Goal: Contribute content

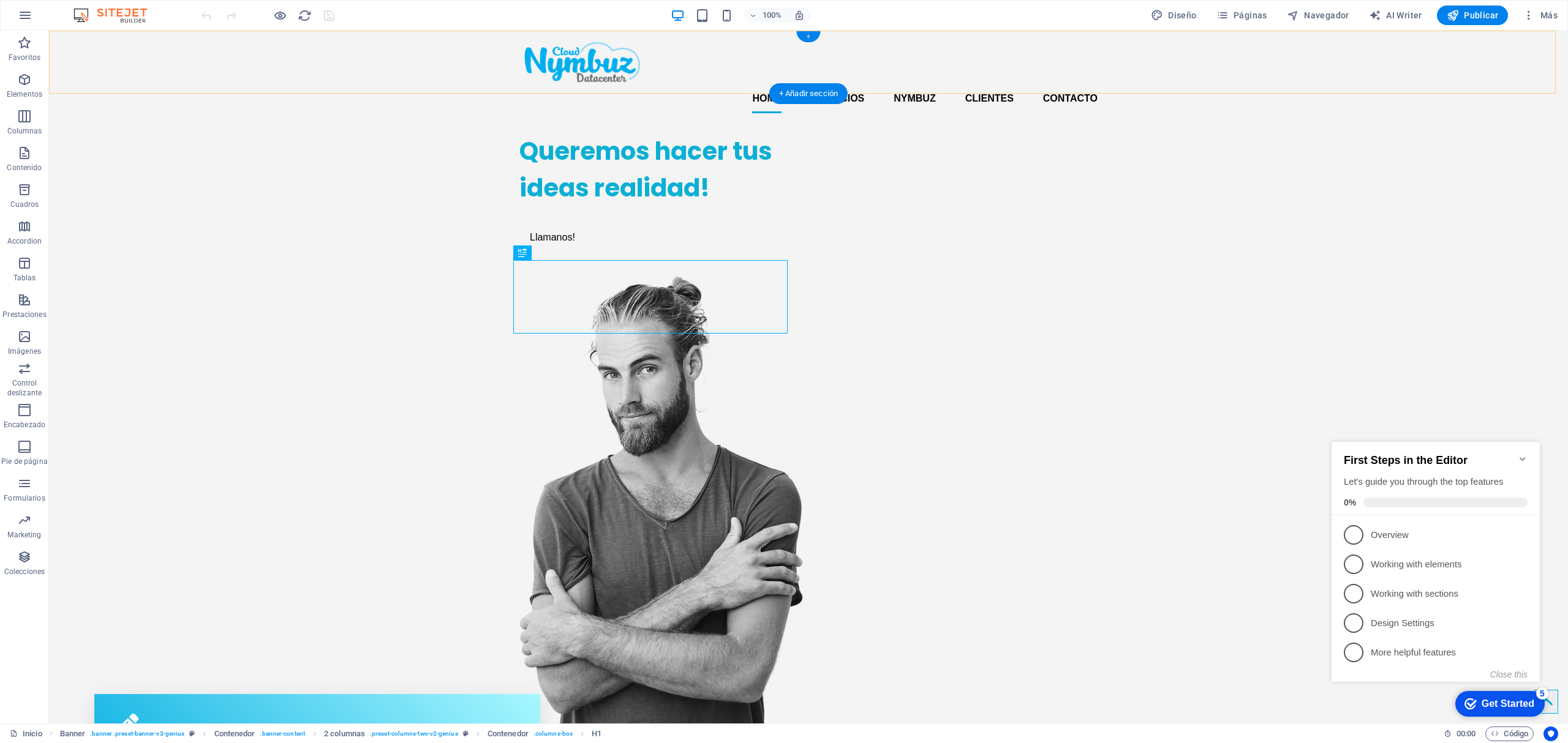
drag, startPoint x: 812, startPoint y: 34, endPoint x: 663, endPoint y: 42, distance: 149.2
click at [812, 34] on div "+" at bounding box center [808, 37] width 24 height 11
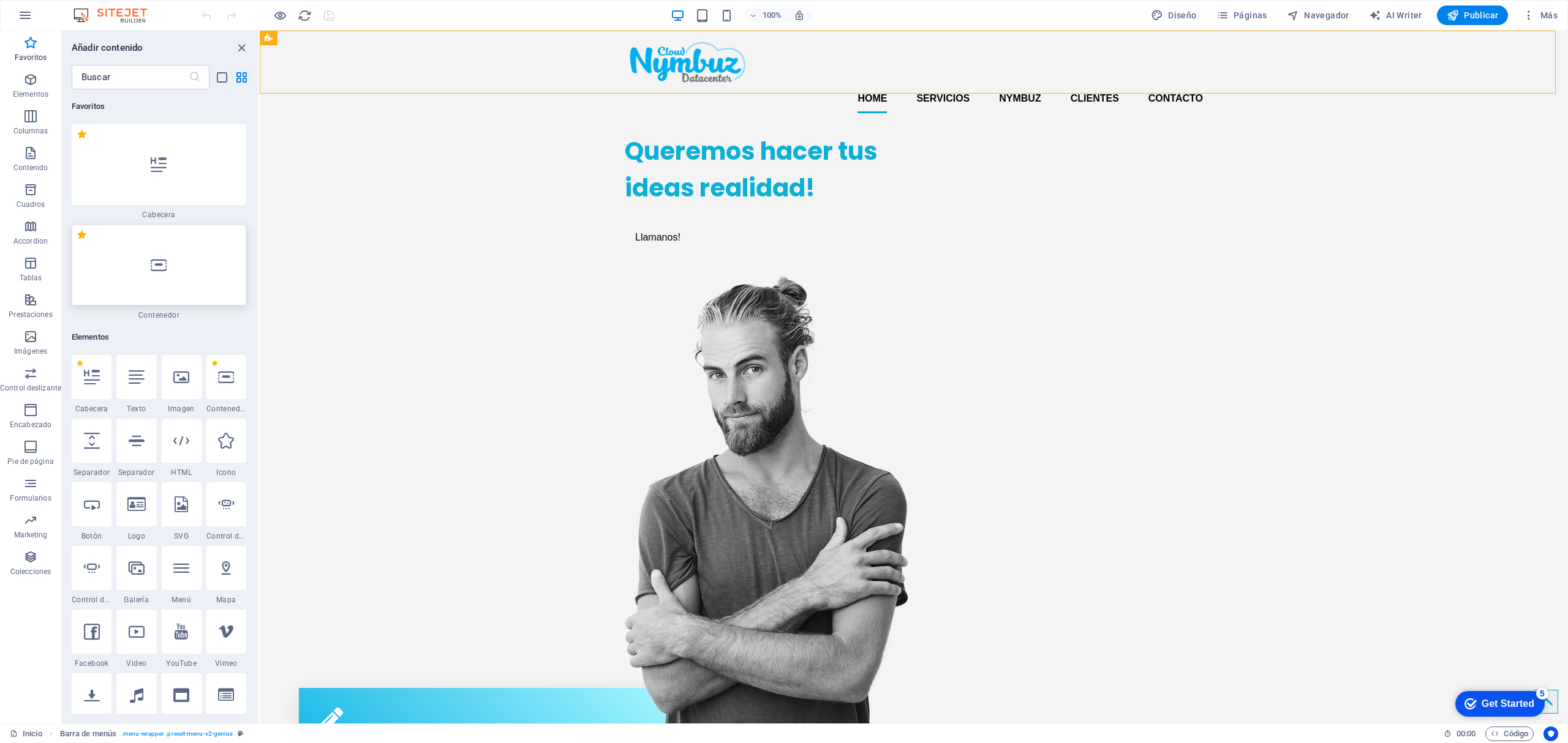
drag, startPoint x: 199, startPoint y: 272, endPoint x: 268, endPoint y: 270, distance: 69.0
click at [199, 272] on div at bounding box center [159, 265] width 175 height 81
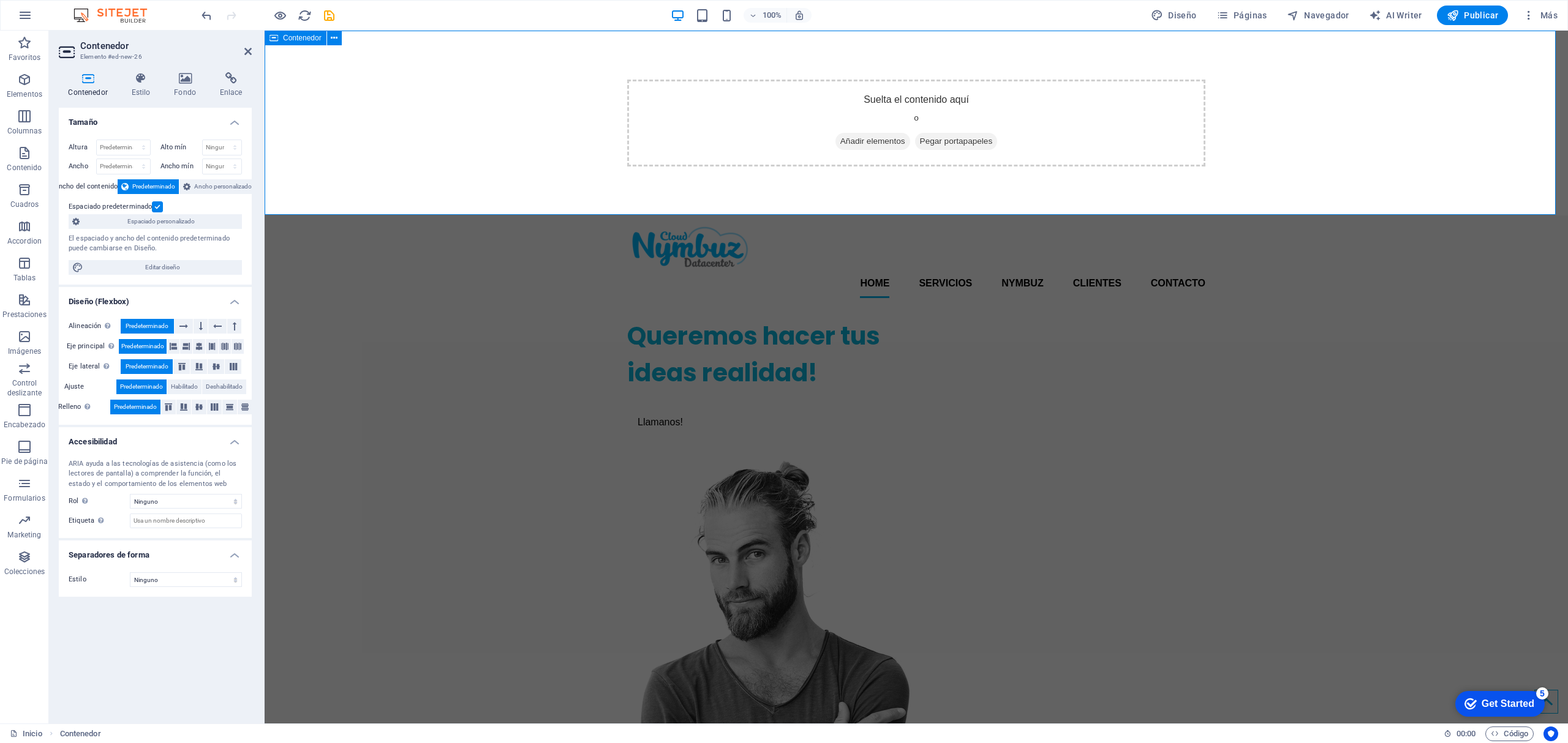
click at [880, 135] on span "Añadir elementos" at bounding box center [872, 141] width 75 height 17
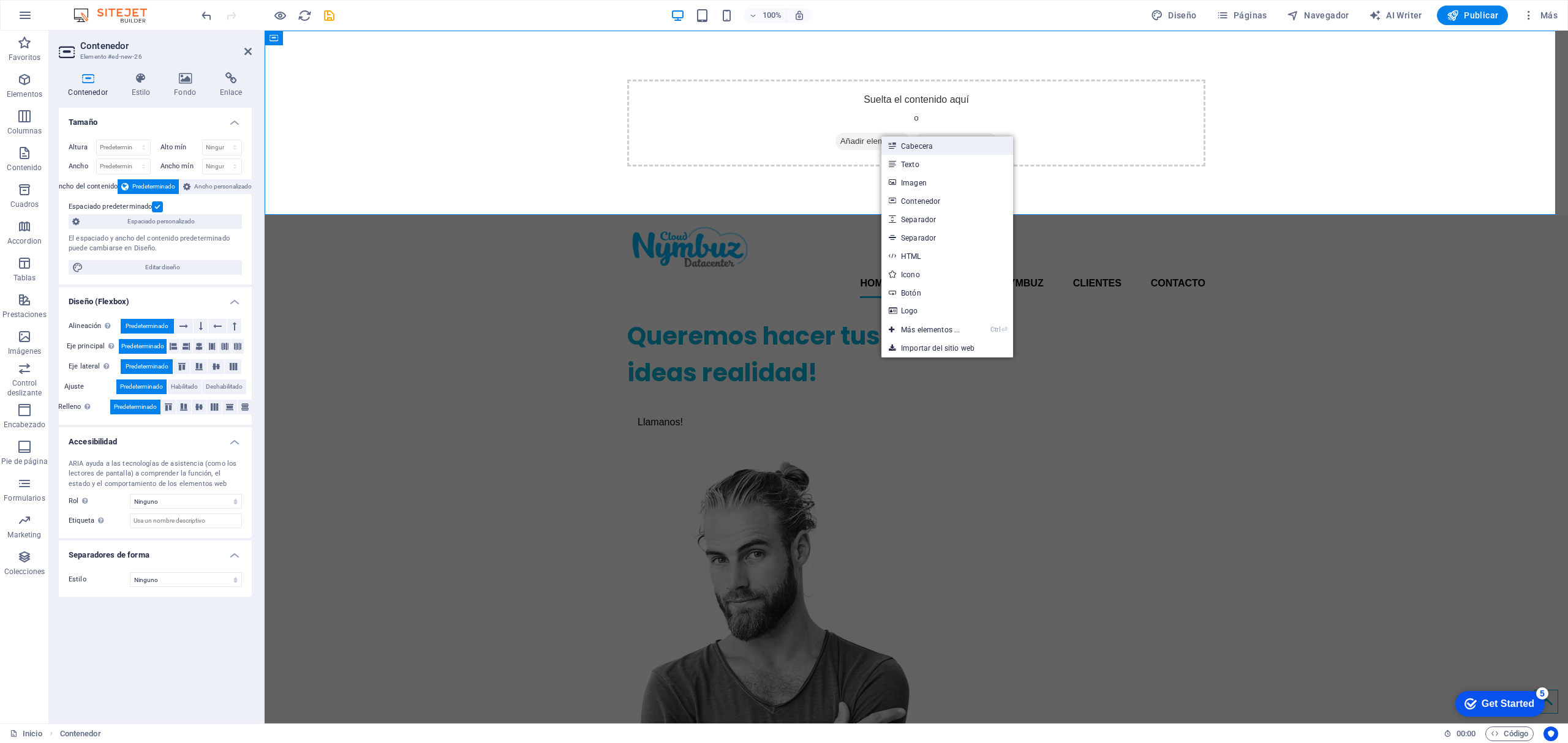
click at [930, 148] on link "Cabecera" at bounding box center [947, 146] width 132 height 18
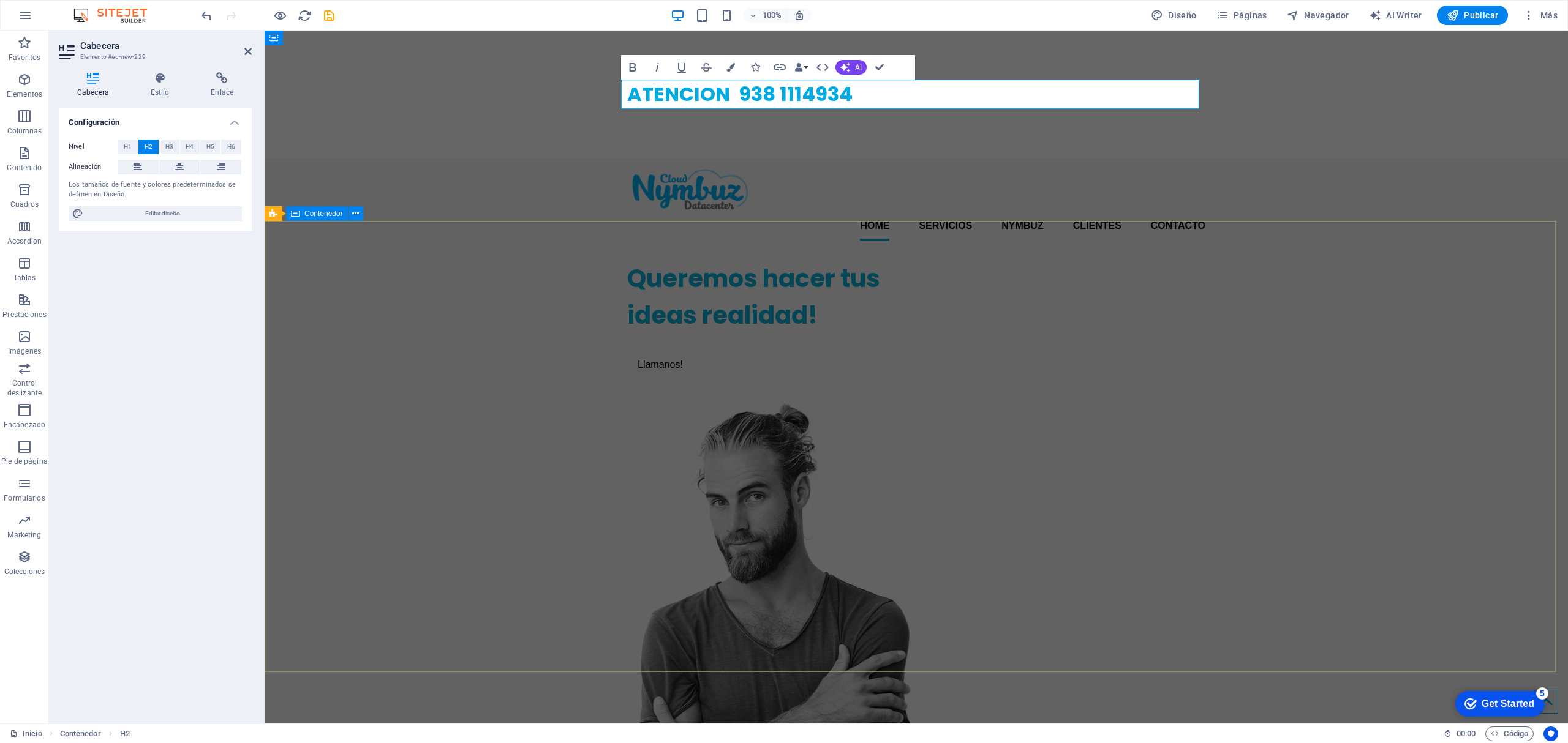
click at [1481, 353] on div "Queremos hacer tus ideas realidad! Llamanos!" at bounding box center [916, 559] width 1303 height 618
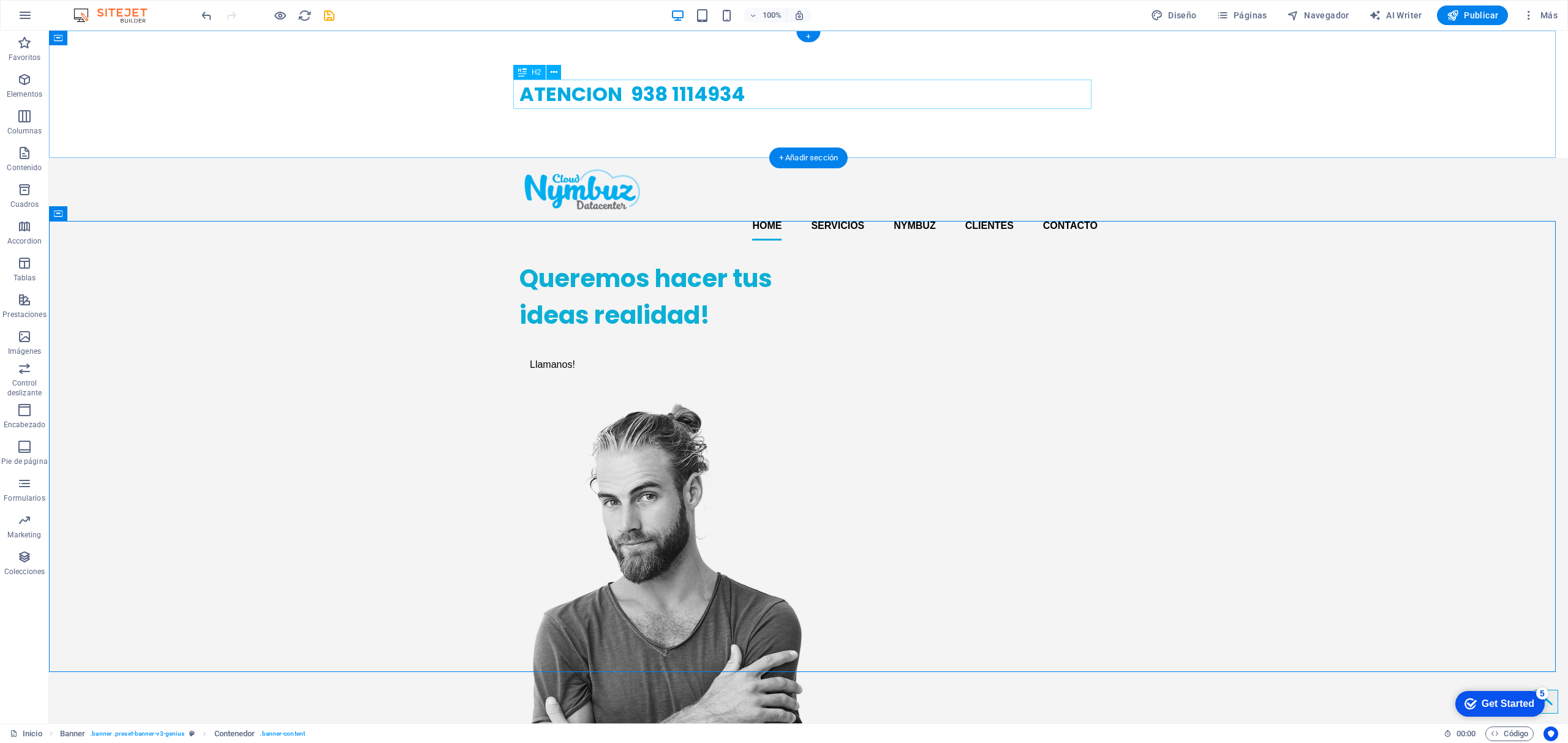
click at [799, 98] on div "ATENCION 938 1114934" at bounding box center [809, 94] width 578 height 29
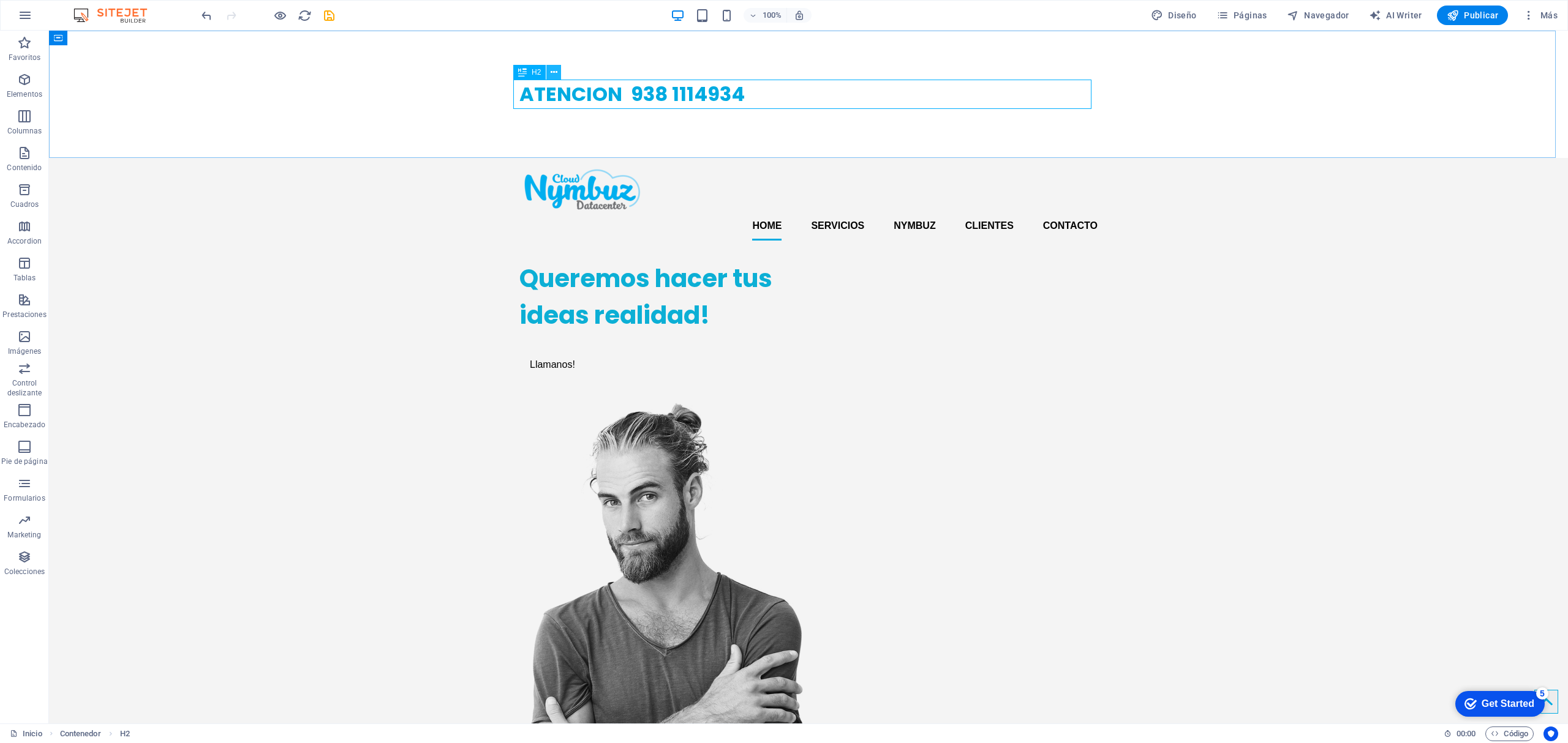
click at [555, 68] on icon at bounding box center [554, 73] width 7 height 13
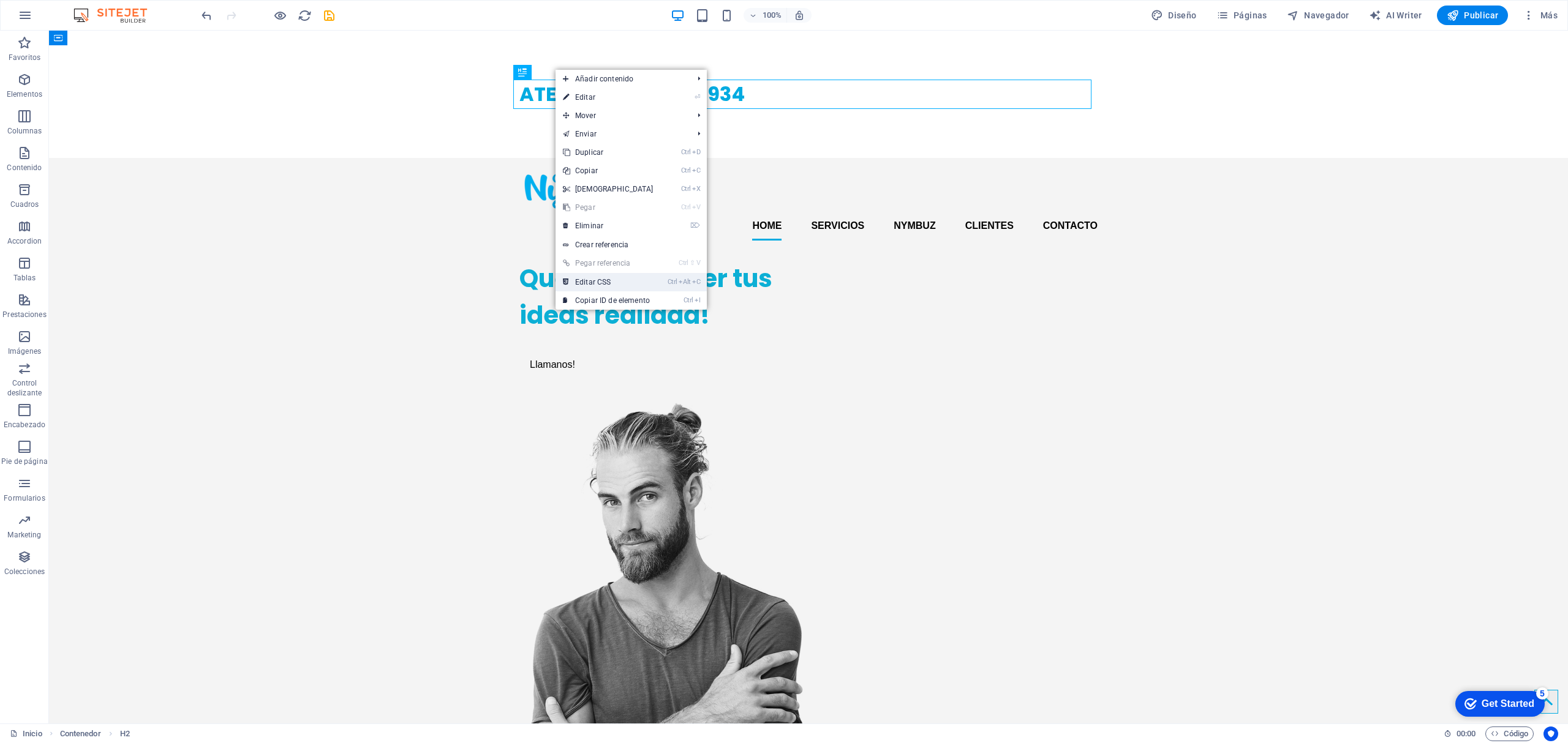
click at [655, 275] on link "Ctrl Alt C Editar CSS" at bounding box center [608, 282] width 105 height 18
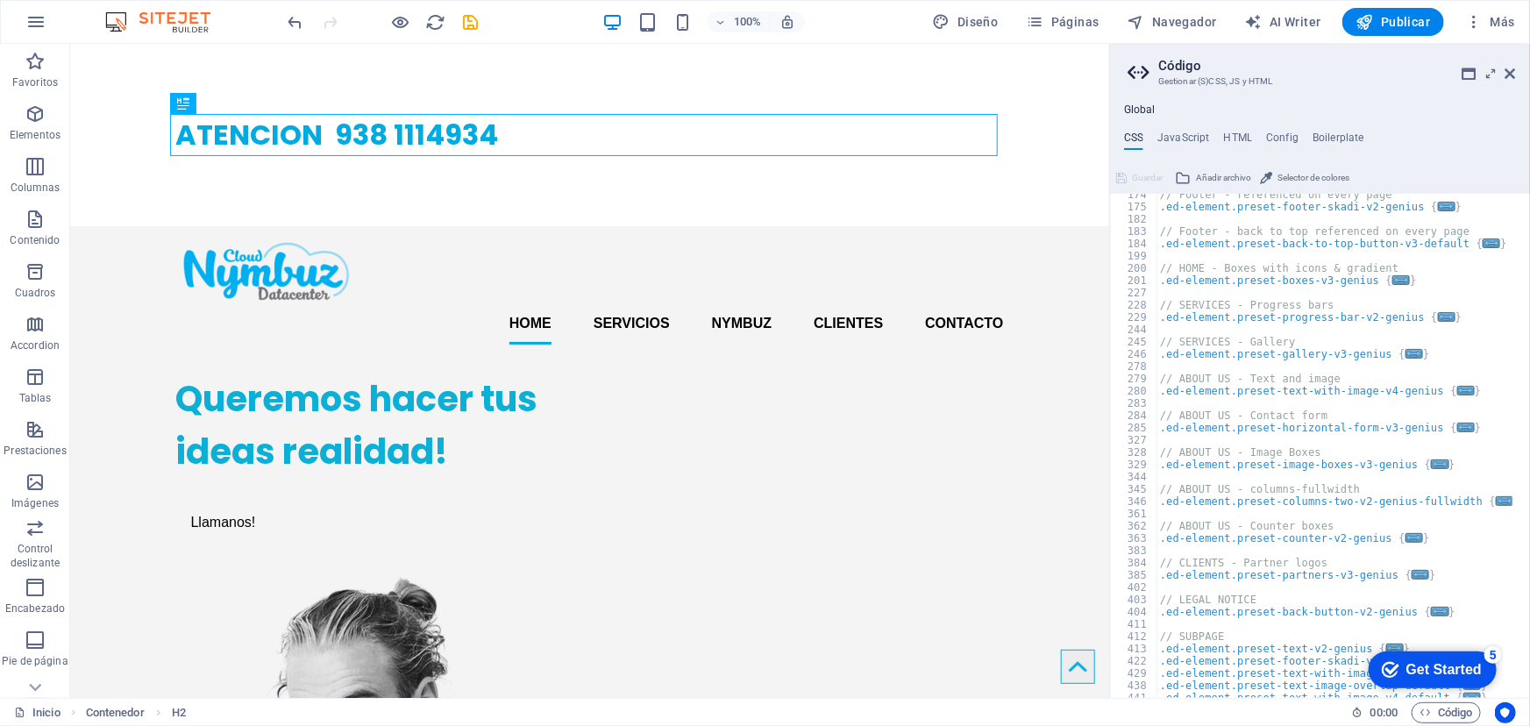
scroll to position [293, 0]
